Goal: Find specific page/section: Find specific page/section

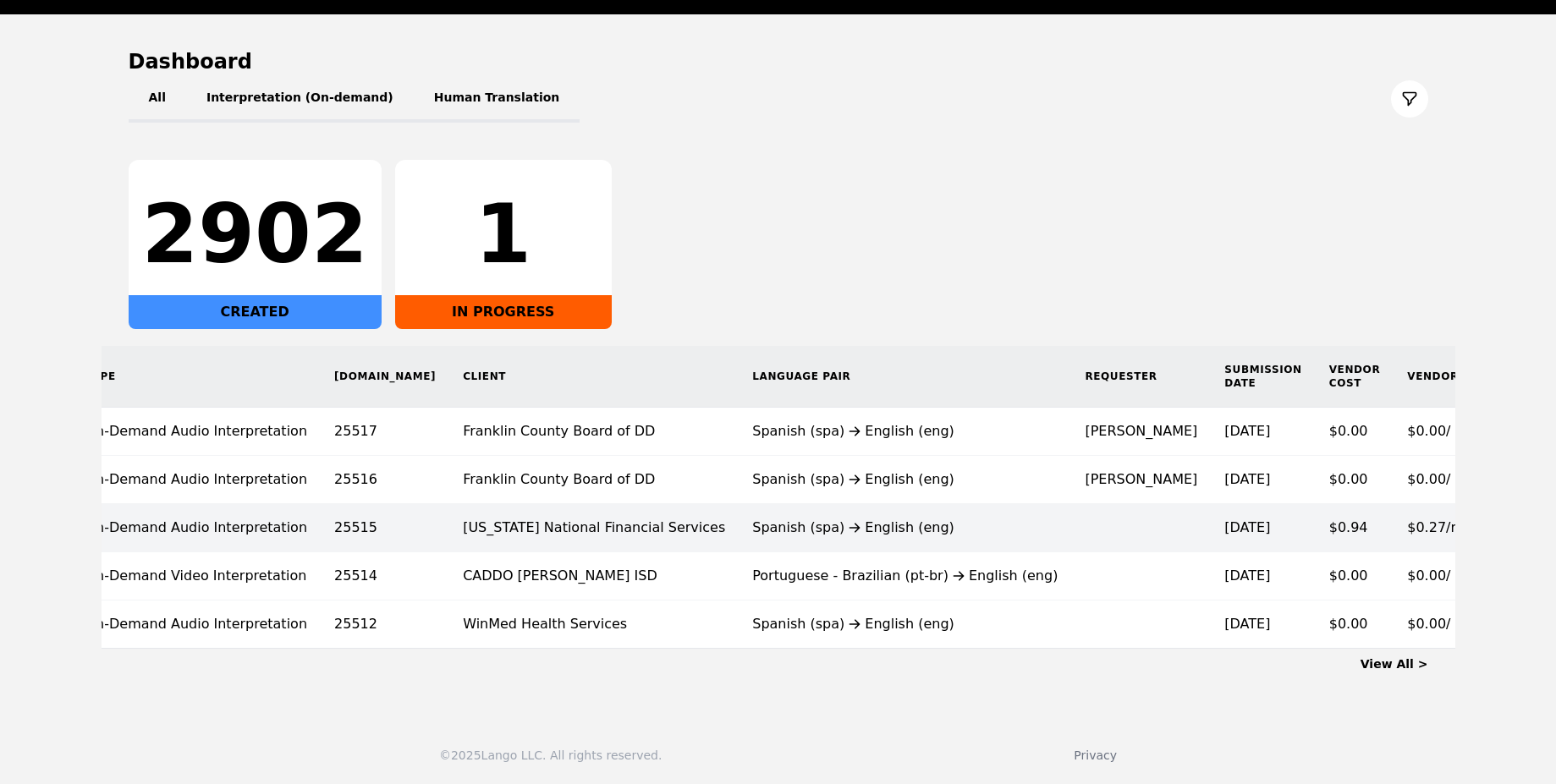
scroll to position [0, 93]
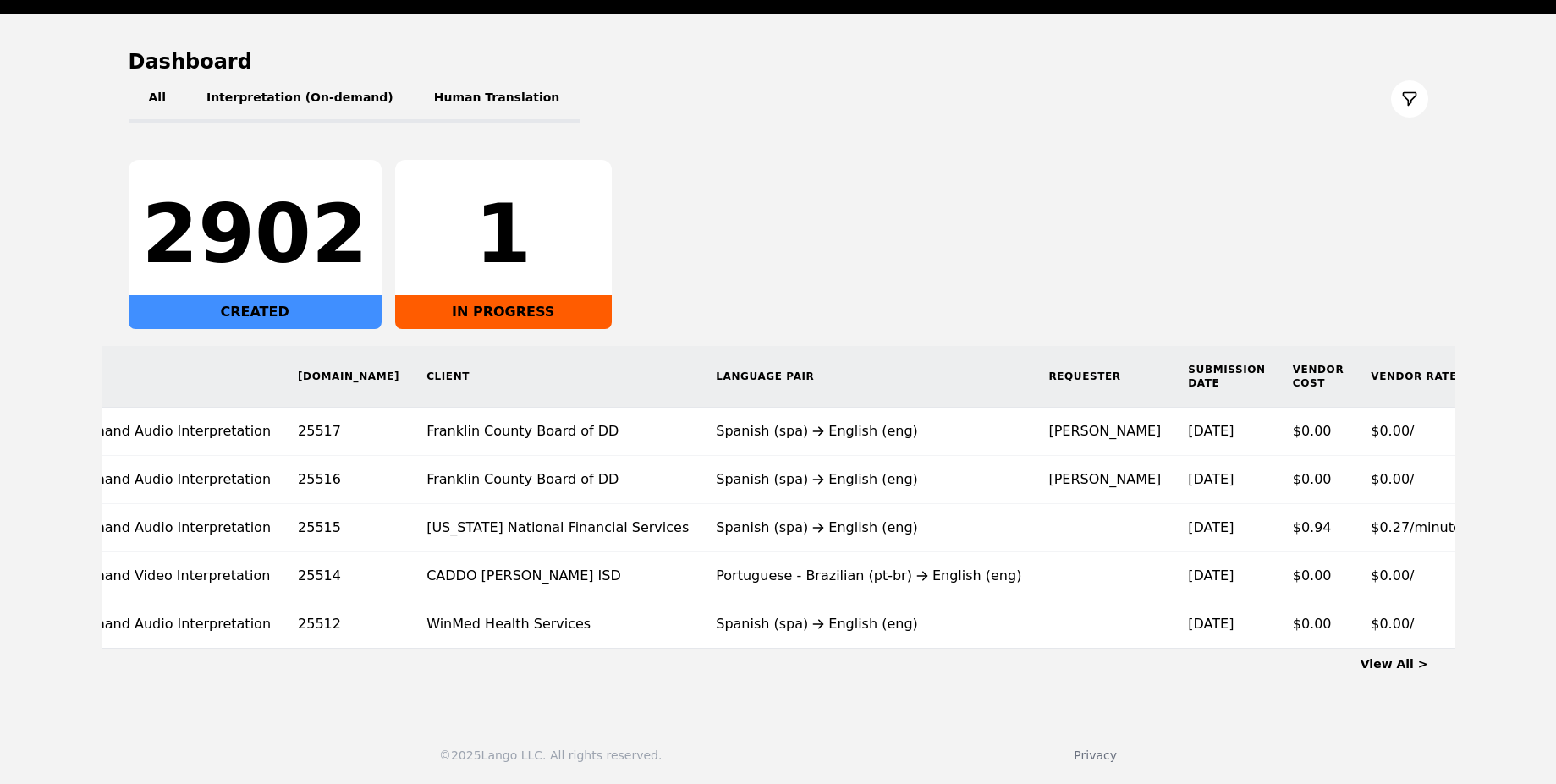
click at [1411, 662] on link "View All >" at bounding box center [1394, 664] width 68 height 13
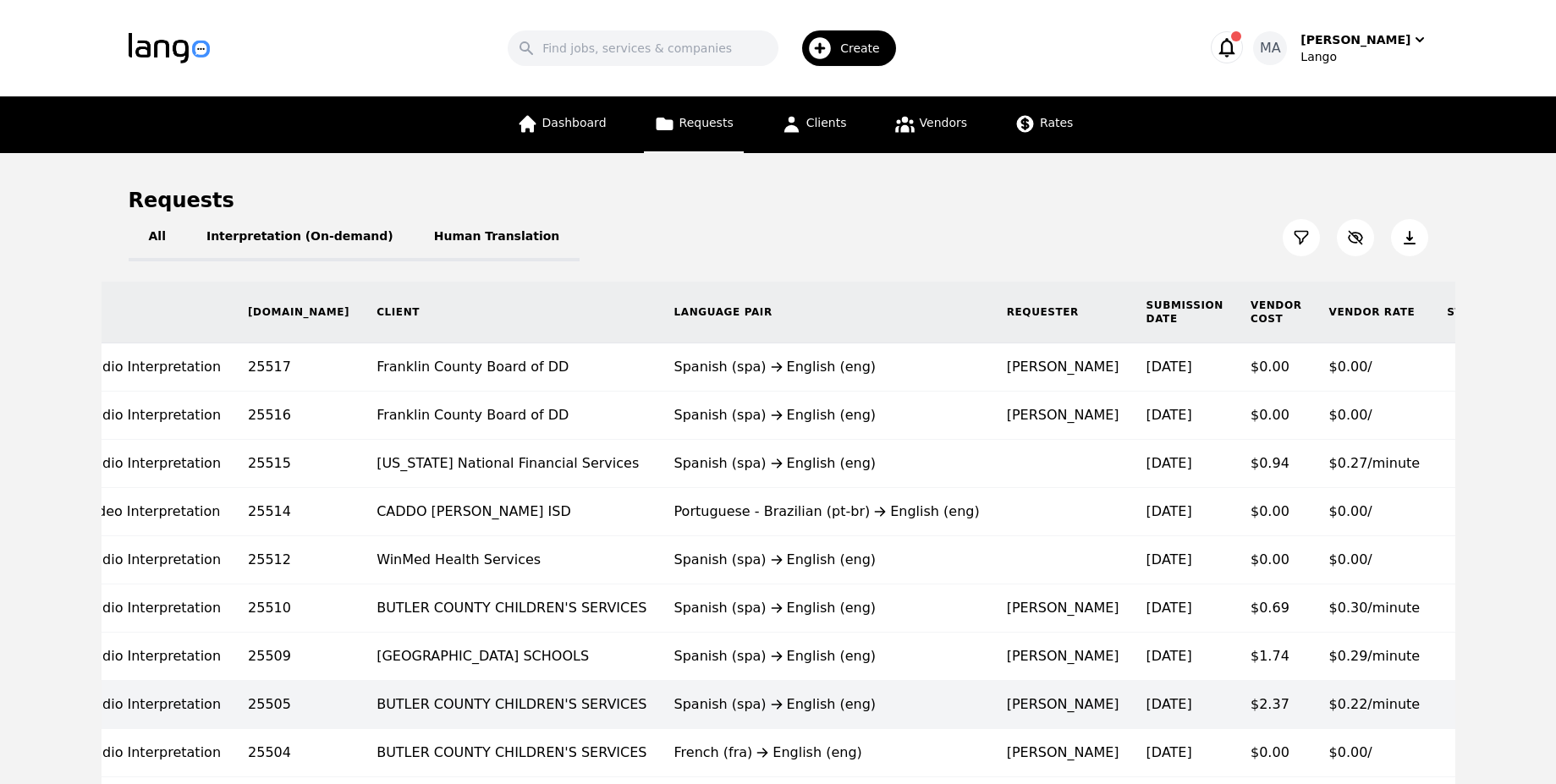
scroll to position [0, 241]
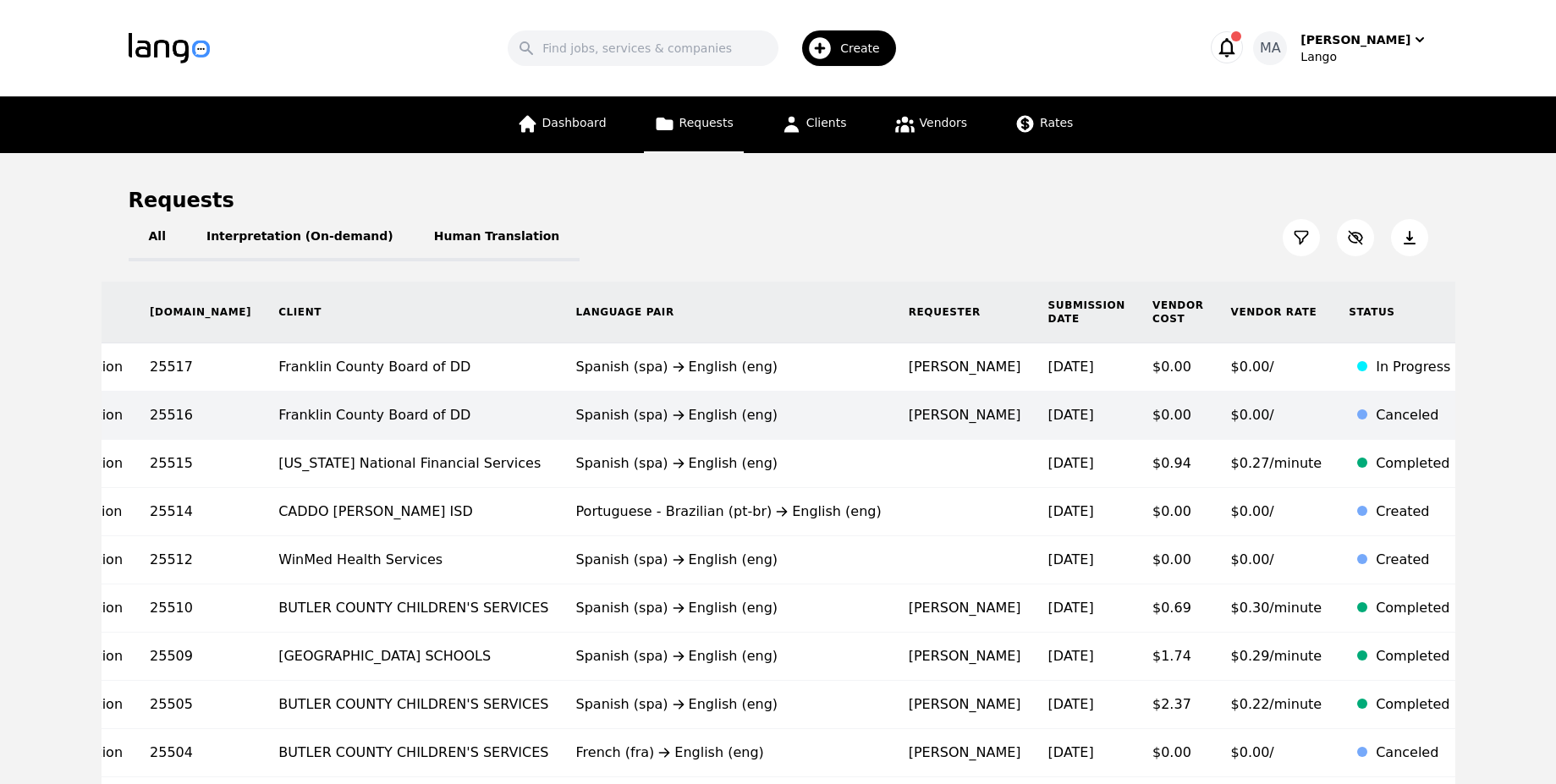
click at [1376, 423] on div "Canceled" at bounding box center [1413, 415] width 74 height 20
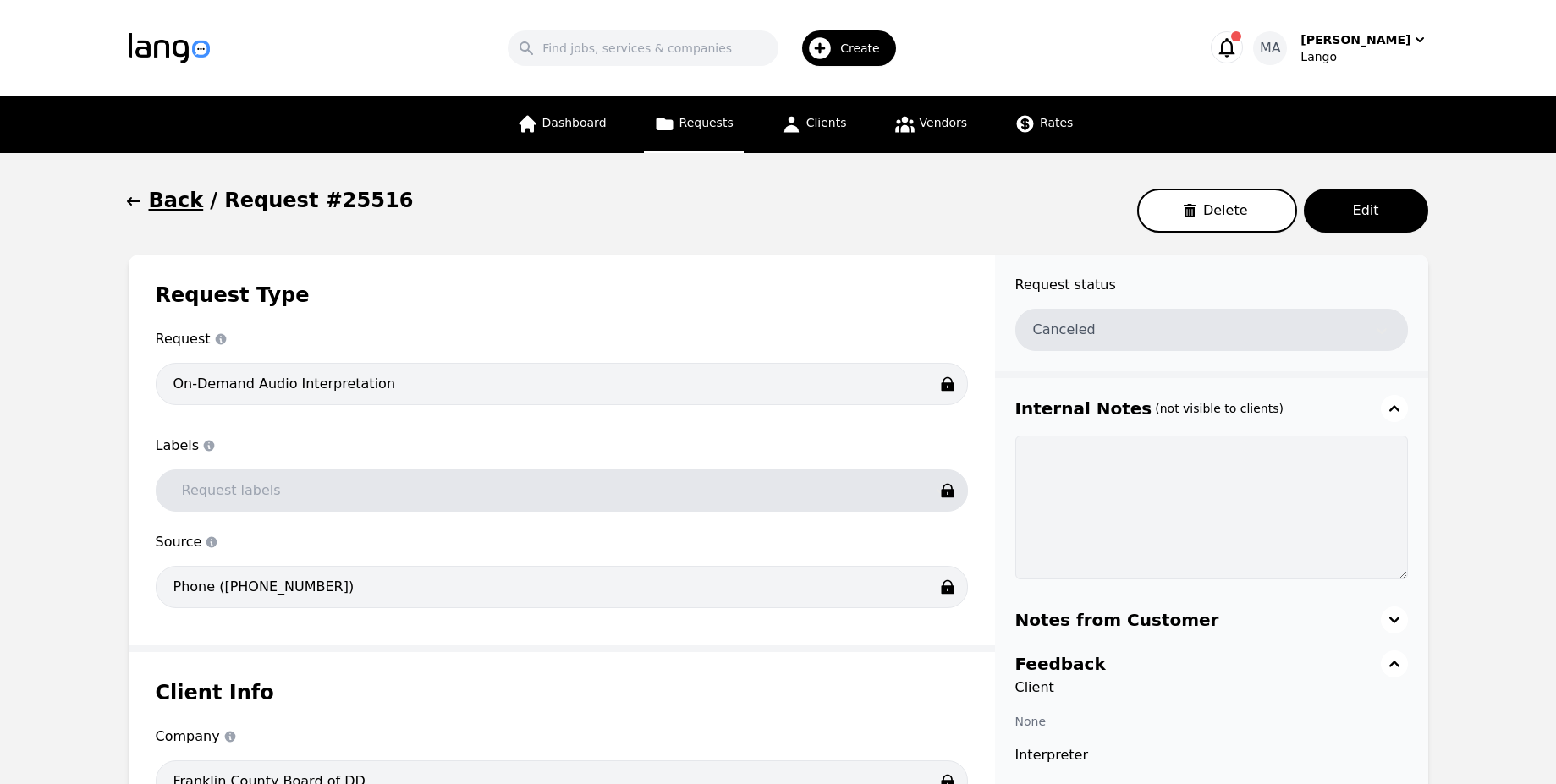
click at [193, 206] on h1 "Back" at bounding box center [176, 200] width 55 height 27
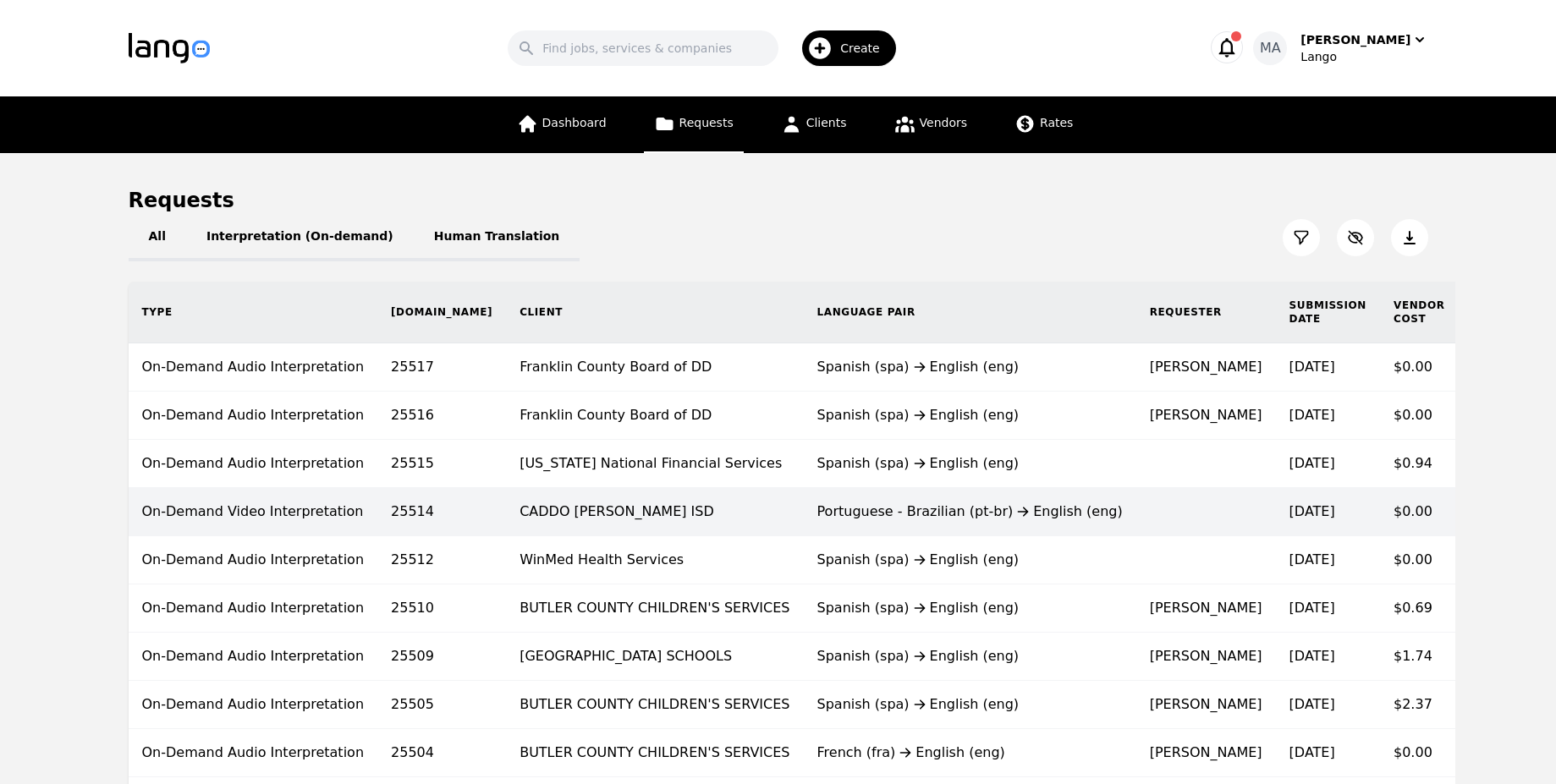
scroll to position [0, 241]
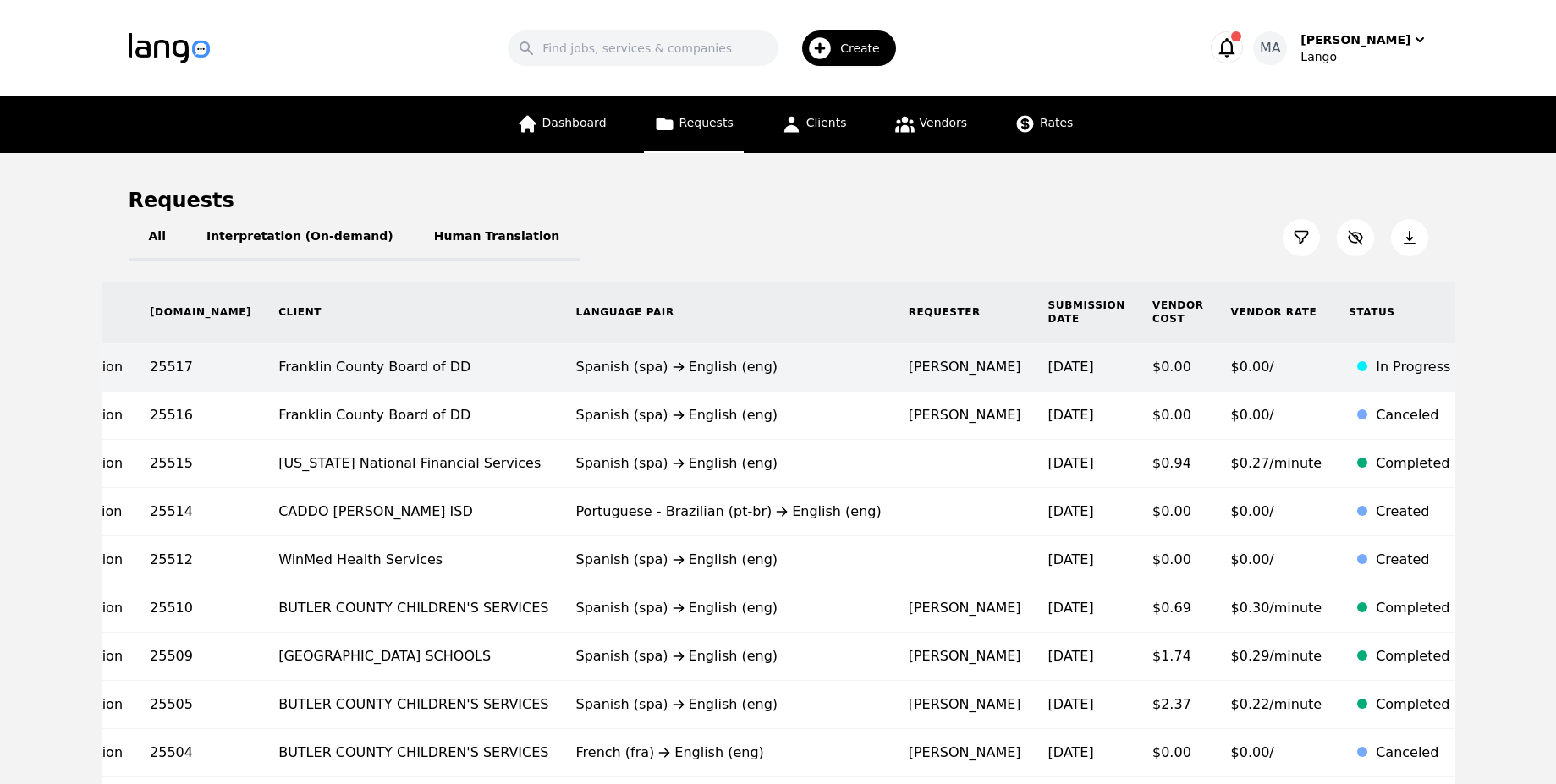
click at [665, 385] on td "Spanish (spa) English (eng)" at bounding box center [729, 367] width 333 height 49
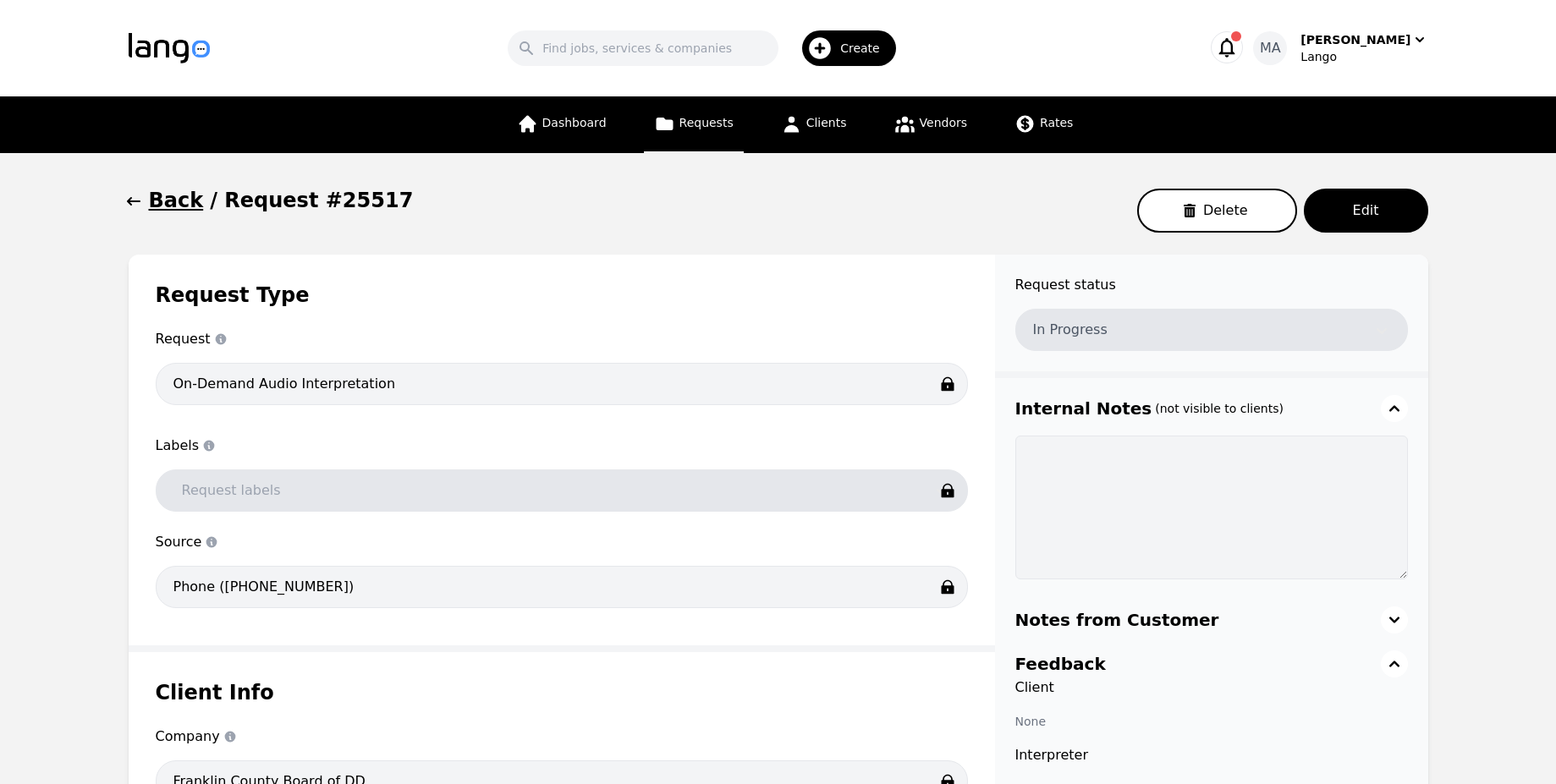
click at [177, 208] on h1 "Back" at bounding box center [176, 200] width 55 height 27
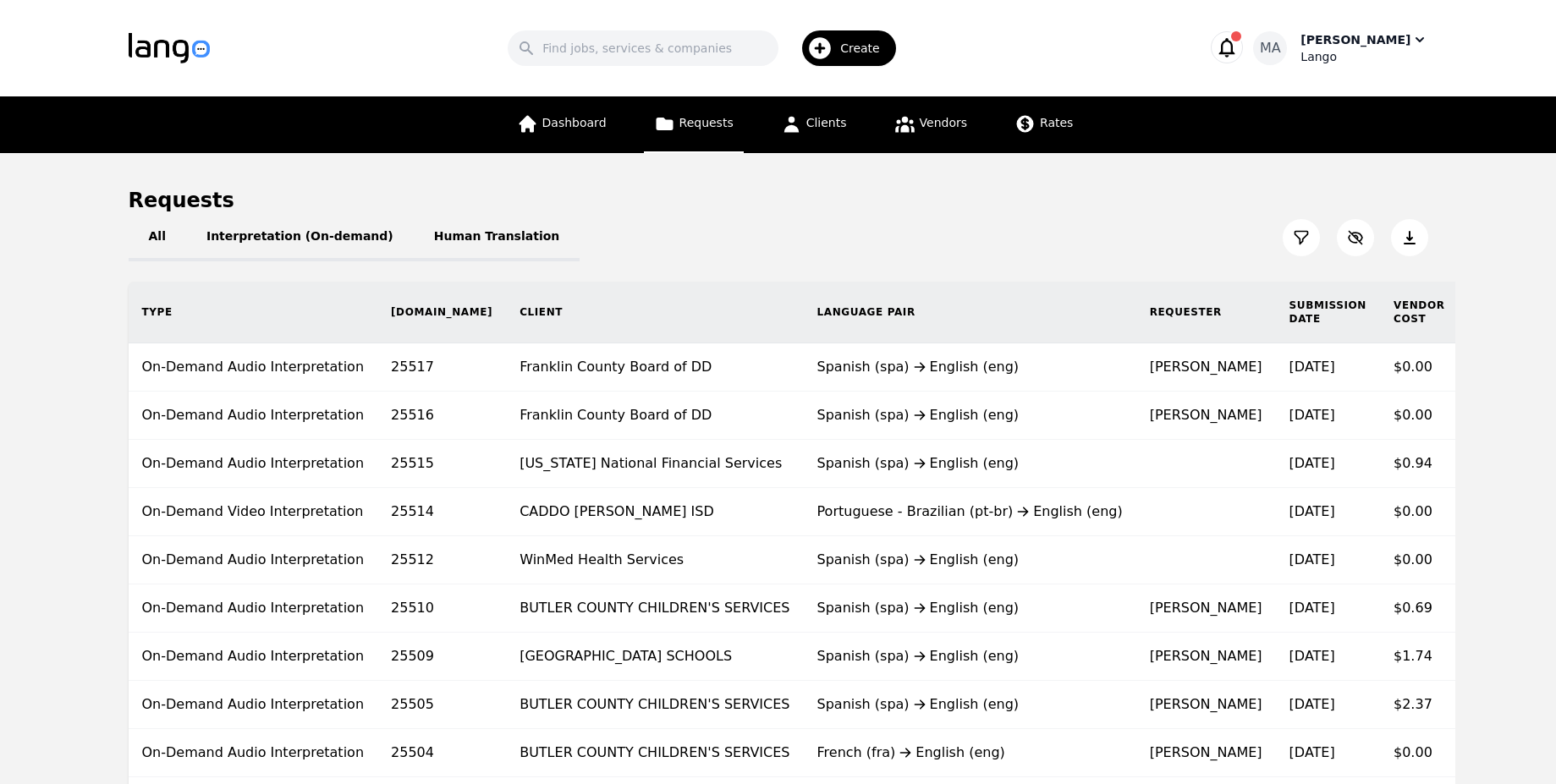
click at [1339, 57] on div "Lango" at bounding box center [1363, 57] width 127 height 17
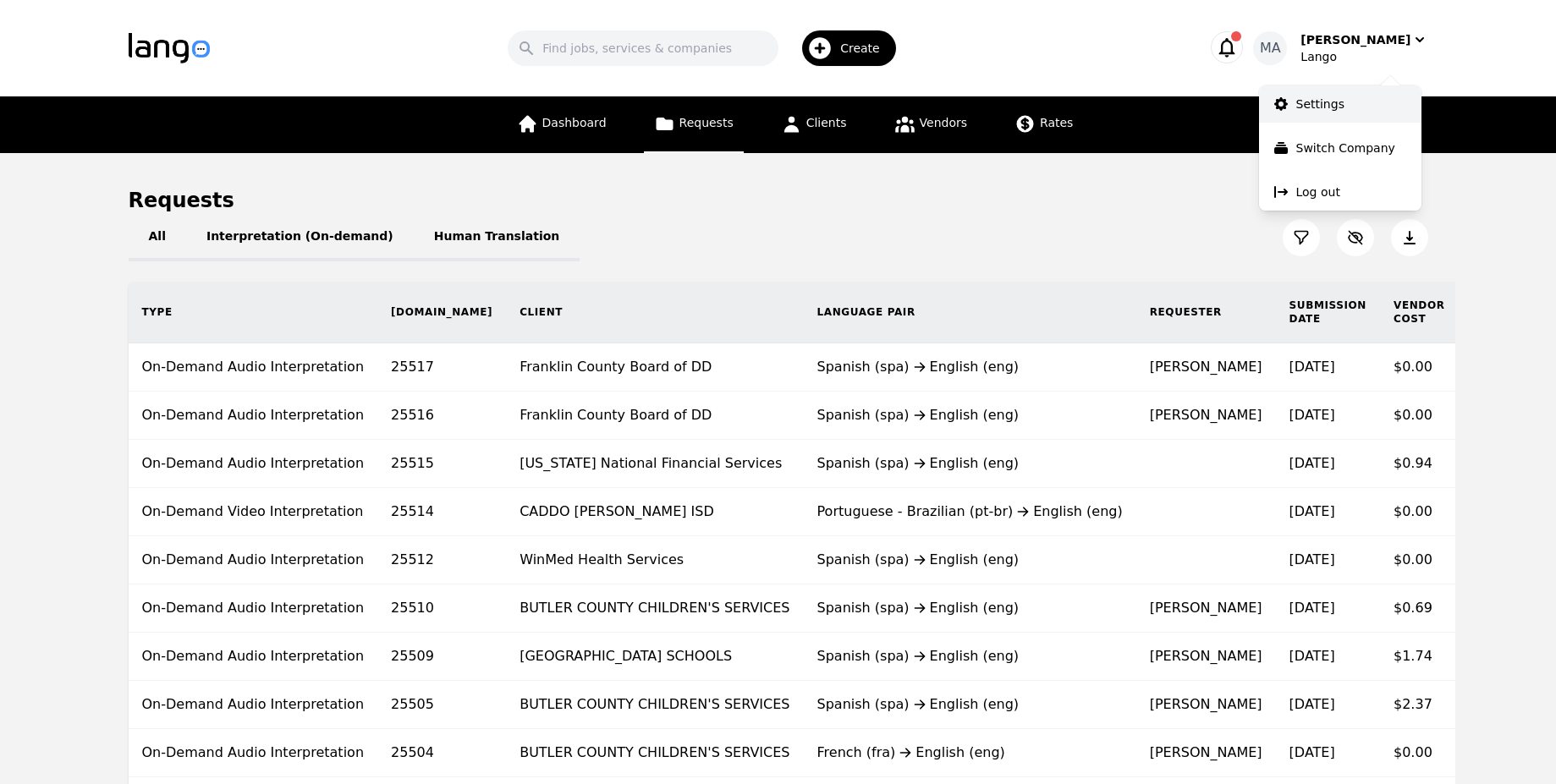
click at [1299, 116] on link "Settings" at bounding box center [1340, 104] width 162 height 37
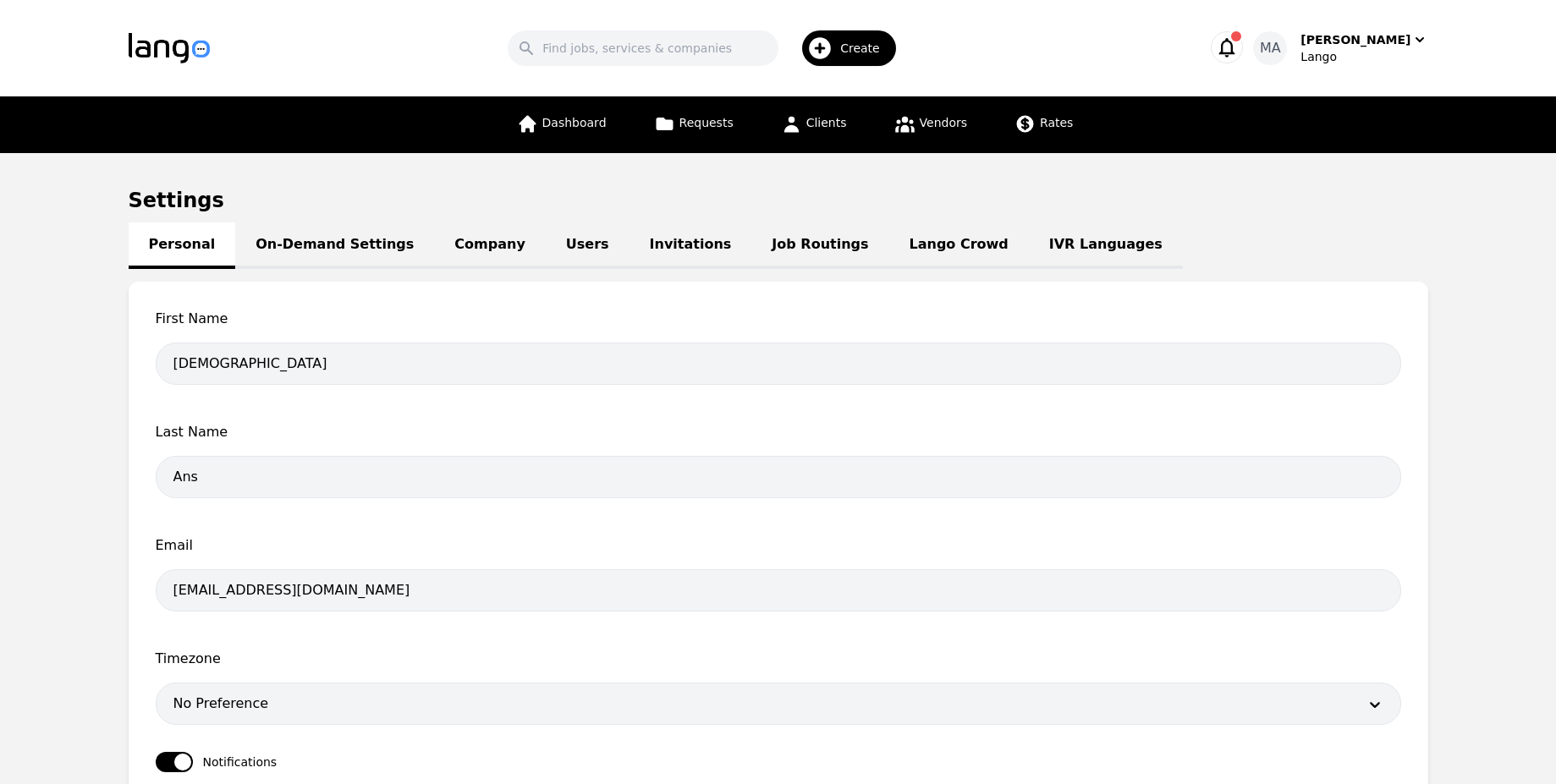
click at [546, 259] on link "Users" at bounding box center [588, 245] width 84 height 47
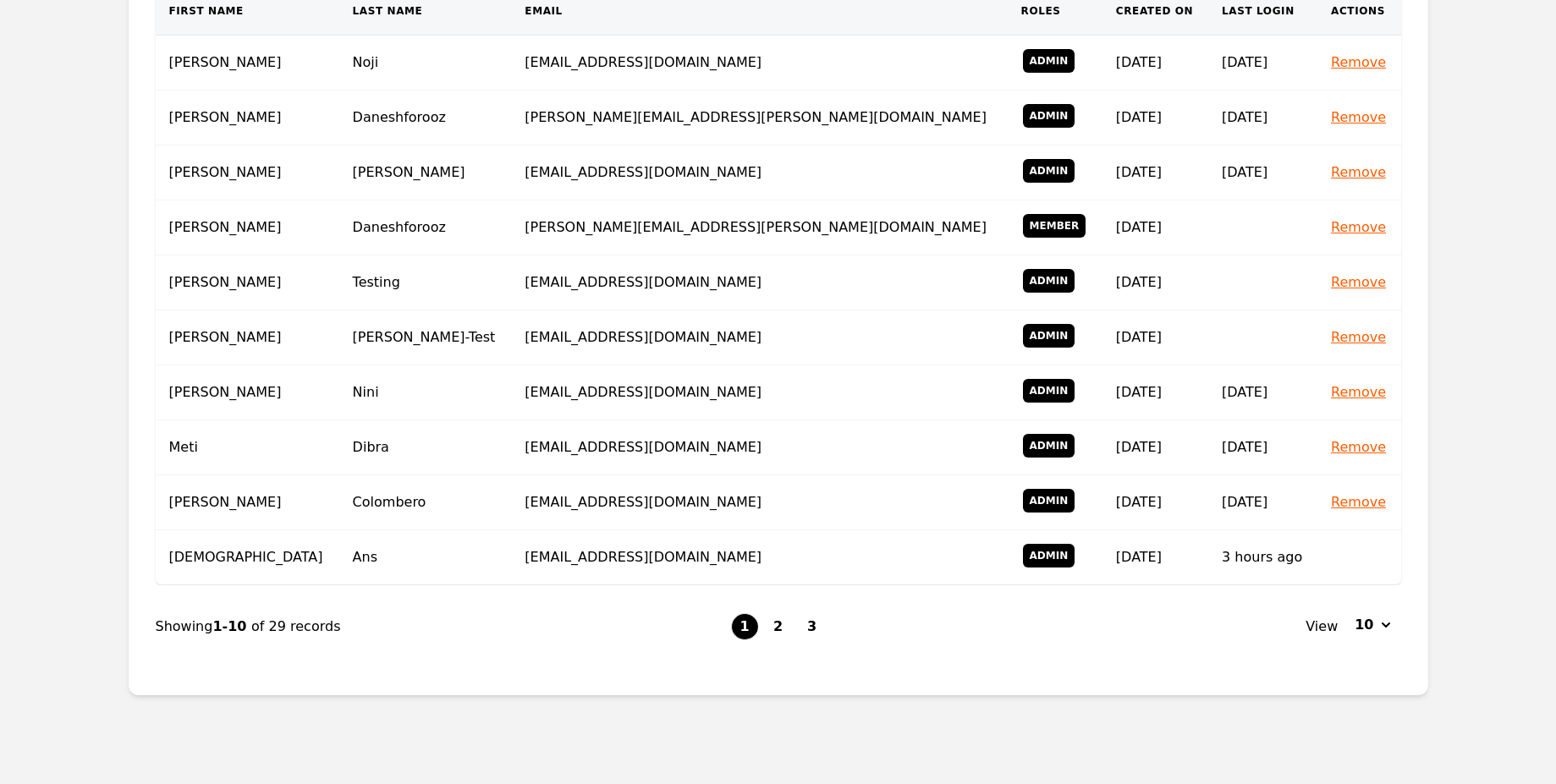
scroll to position [371, 0]
